Goal: Task Accomplishment & Management: Use online tool/utility

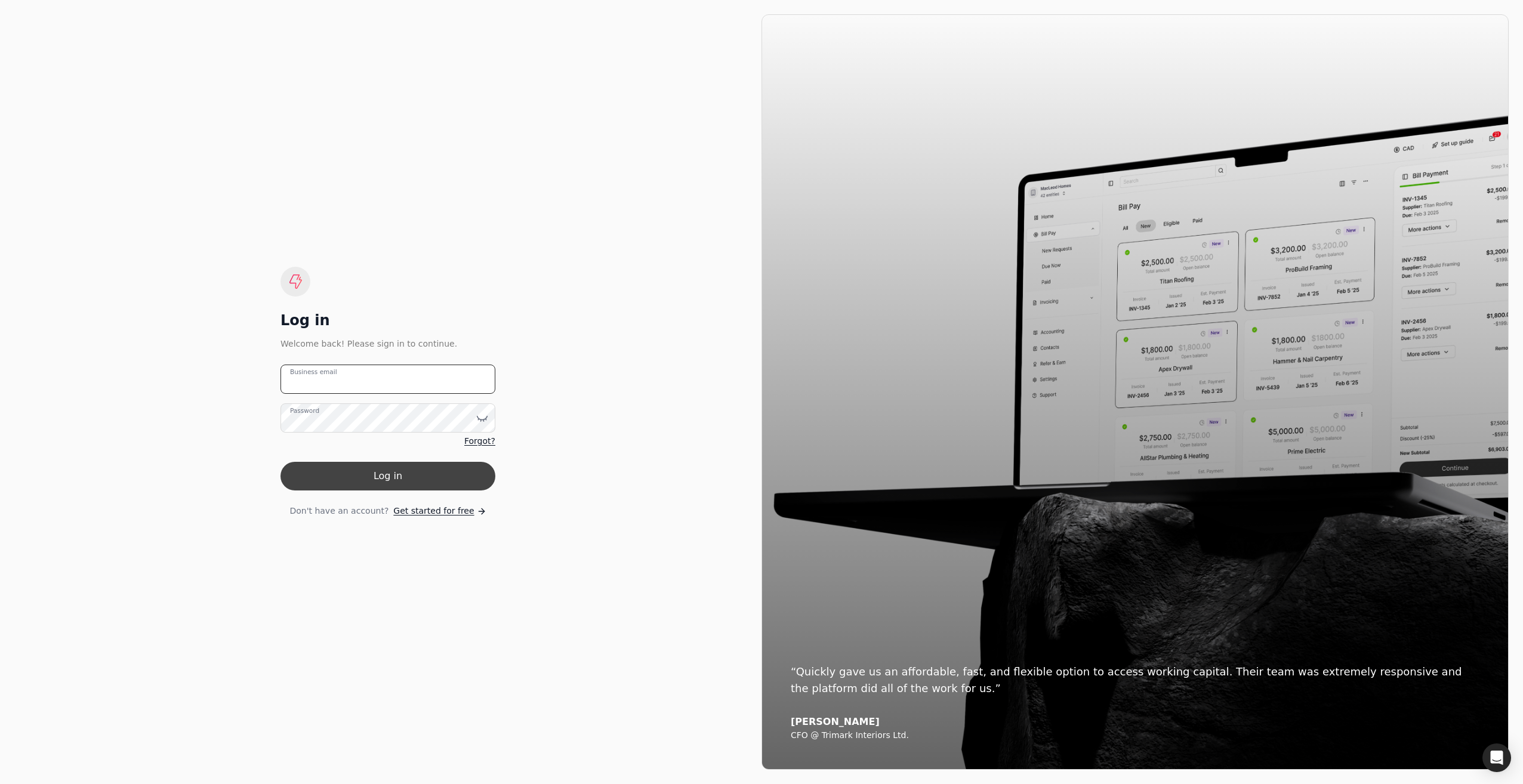
type email "[EMAIL_ADDRESS][DOMAIN_NAME]"
click at [375, 481] on button "Log in" at bounding box center [388, 475] width 215 height 28
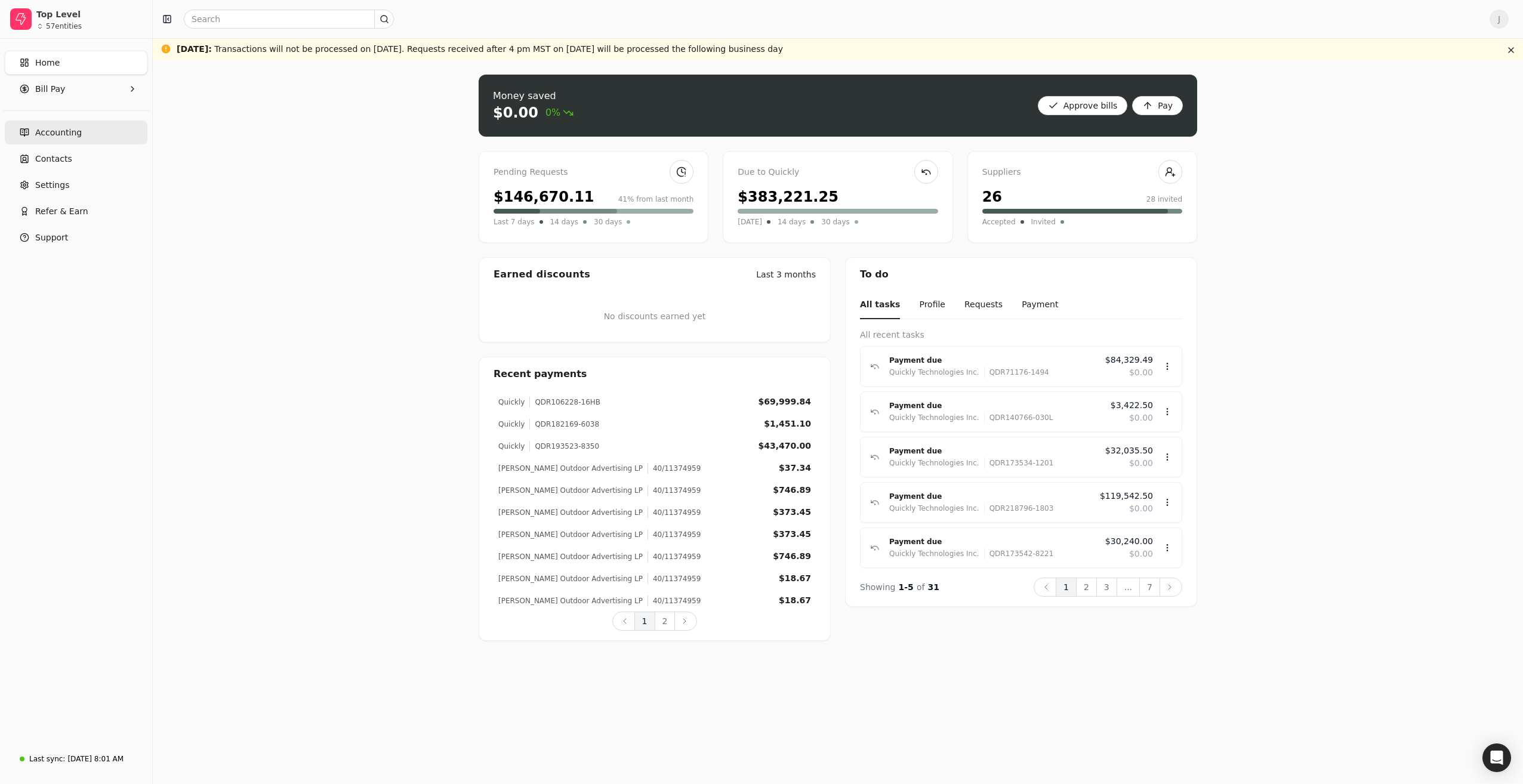
click at [59, 133] on span "Accounting" at bounding box center [58, 132] width 46 height 12
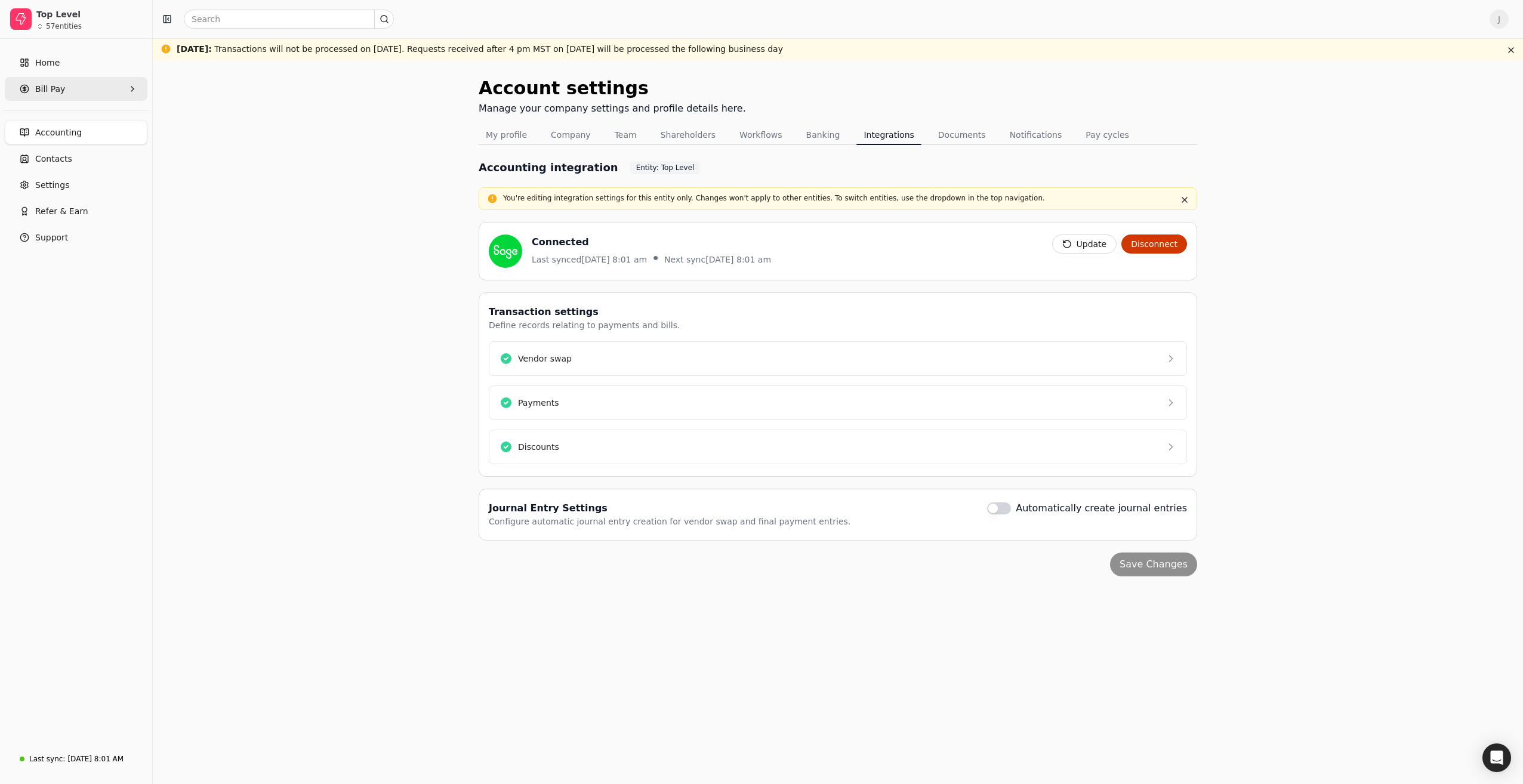
click at [113, 84] on Pay "Bill Pay" at bounding box center [76, 89] width 142 height 24
click at [59, 145] on span "New Requests" at bounding box center [65, 144] width 59 height 12
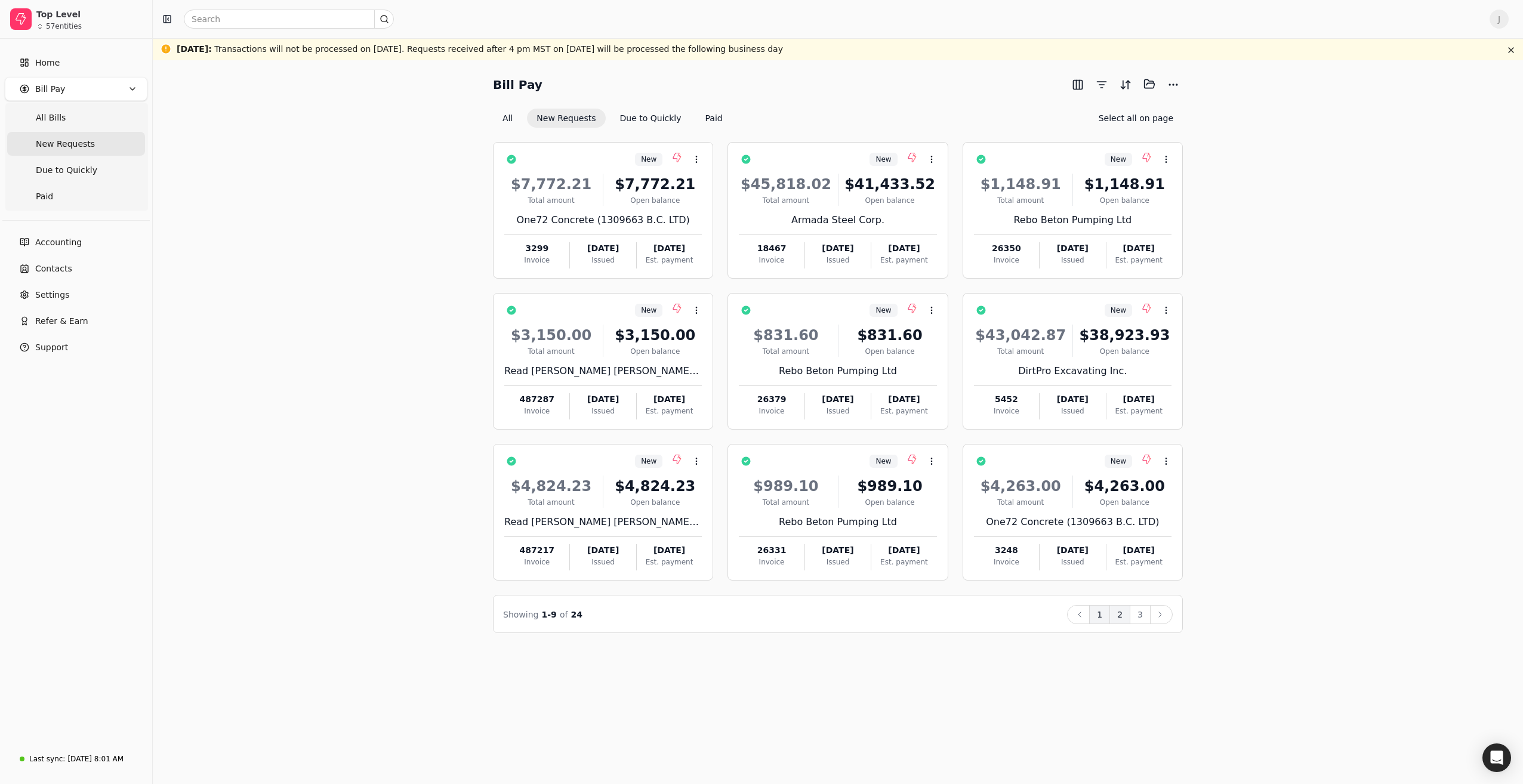
click at [1125, 613] on button "2" at bounding box center [1120, 613] width 21 height 19
click at [1137, 611] on button "3" at bounding box center [1140, 613] width 21 height 19
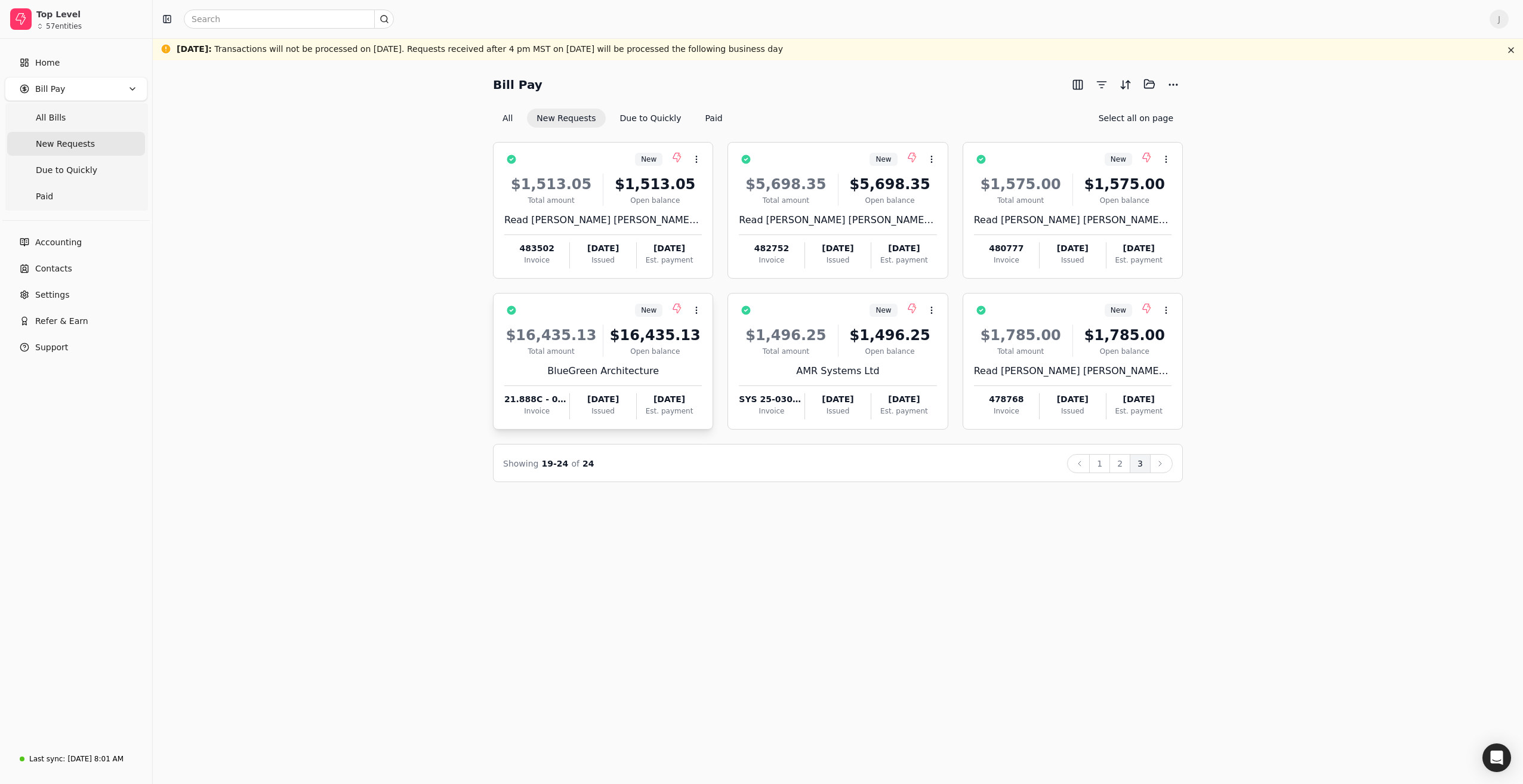
click at [638, 361] on div "$16,435.13 Total amount $16,435.13 Open balance BlueGreen Architecture 21.888C …" at bounding box center [602, 369] width 197 height 102
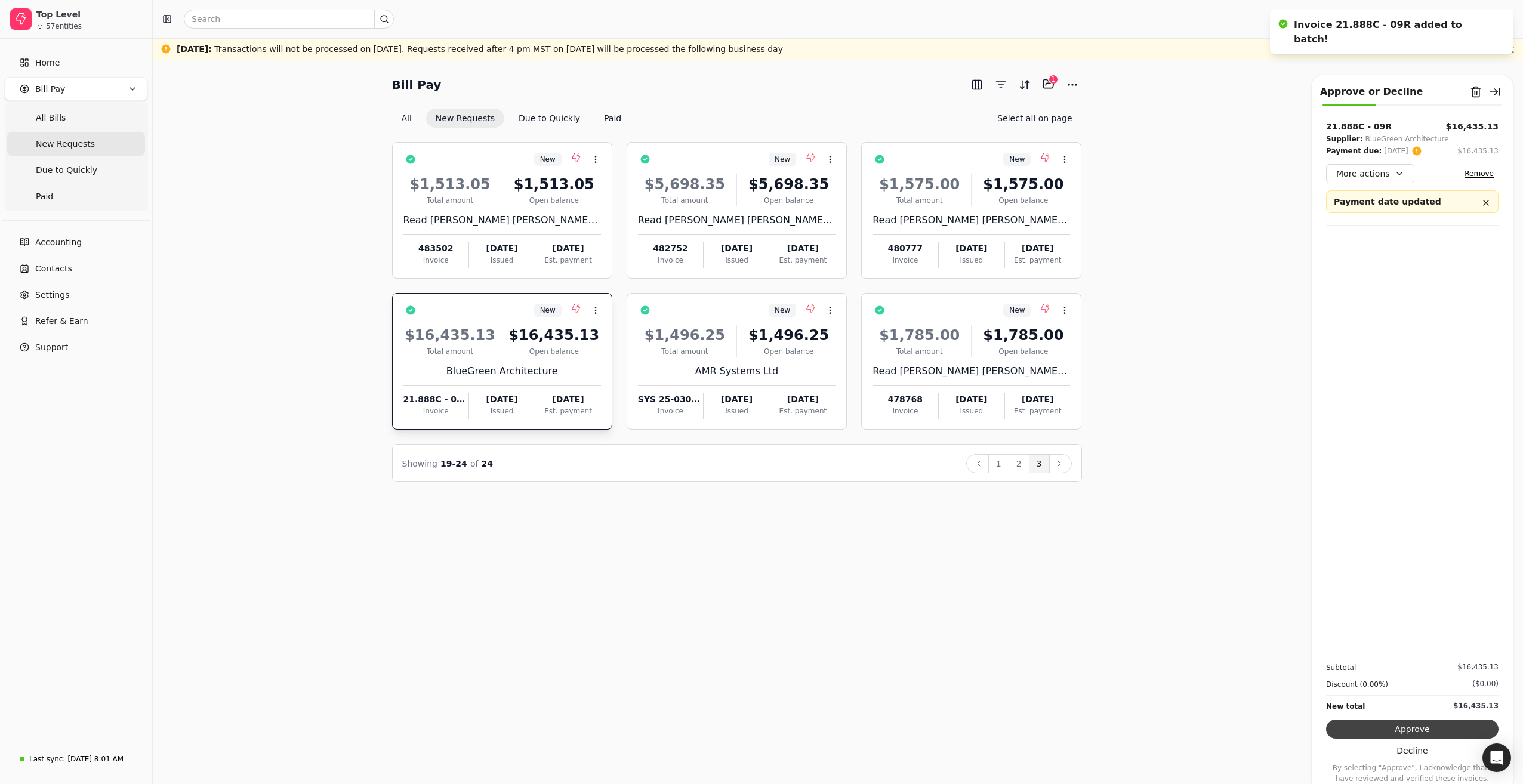
click at [1439, 733] on button "Approve" at bounding box center [1412, 728] width 172 height 19
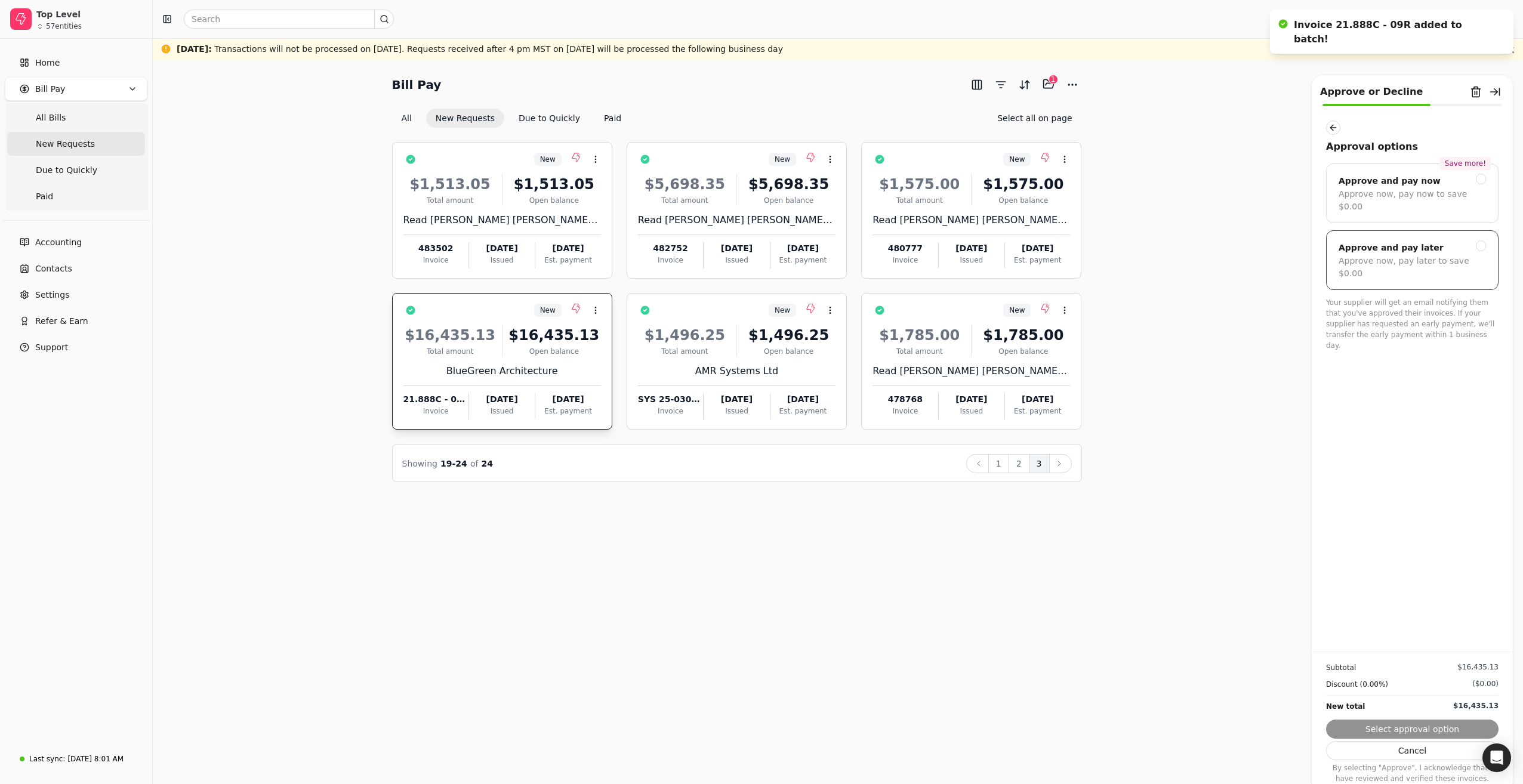
click at [1421, 241] on div "Approve and pay later" at bounding box center [1391, 248] width 105 height 15
click at [1453, 734] on button "Submit approval" at bounding box center [1412, 728] width 172 height 19
